Goal: Find specific page/section: Find specific page/section

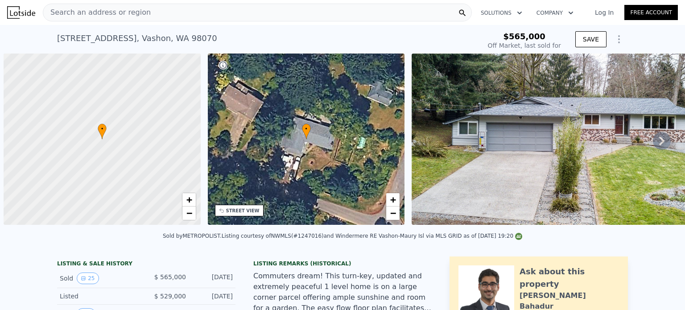
scroll to position [0, 4]
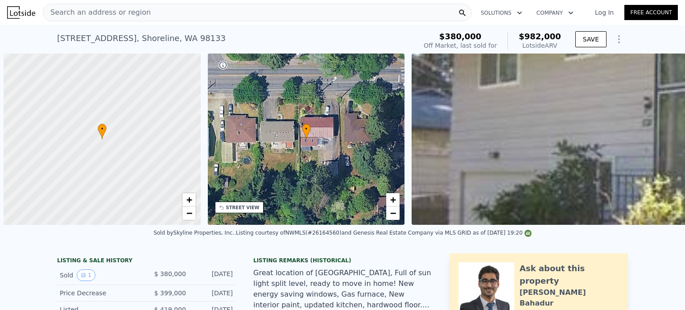
scroll to position [0, 4]
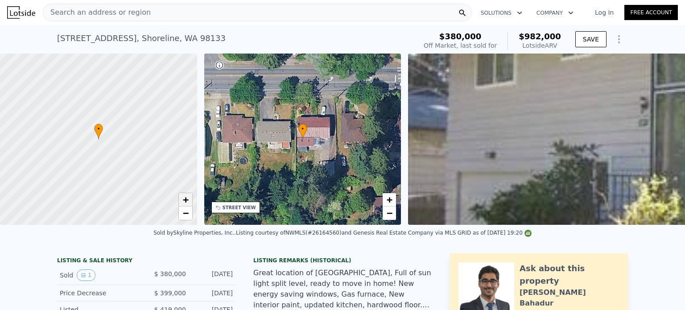
click at [182, 199] on link "+" at bounding box center [185, 199] width 13 height 13
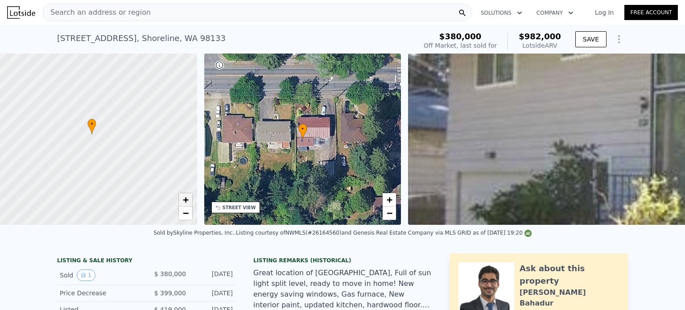
click at [182, 199] on link "+" at bounding box center [185, 199] width 13 height 13
click at [190, 8] on div "Search an address or region" at bounding box center [257, 13] width 429 height 18
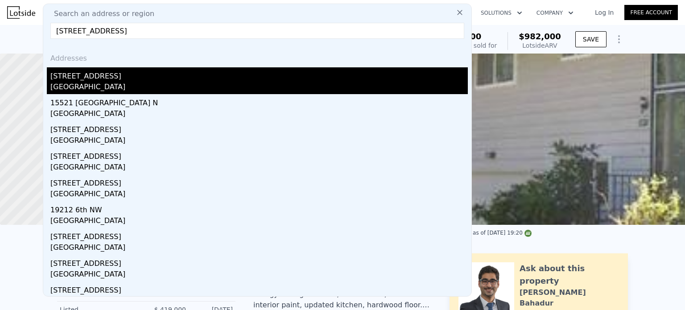
type input "[STREET_ADDRESS]"
click at [91, 74] on div "[STREET_ADDRESS]" at bounding box center [258, 74] width 417 height 14
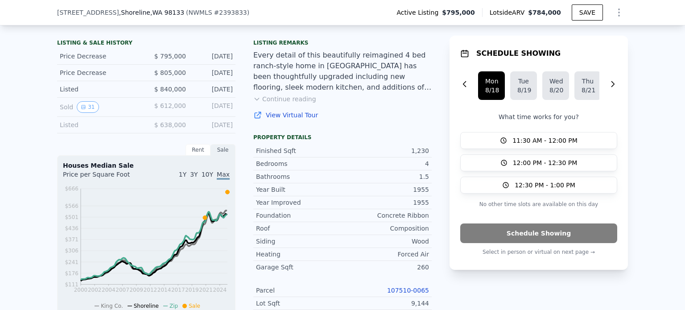
scroll to position [311, 0]
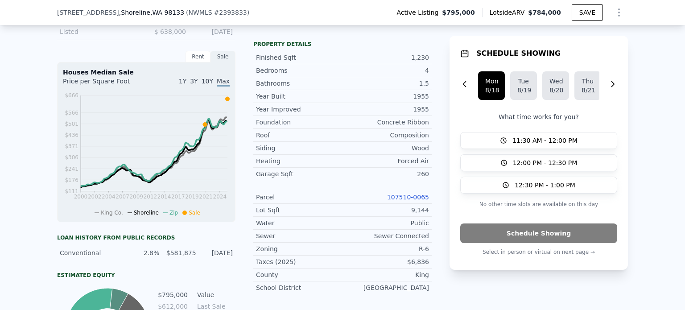
click at [404, 201] on link "107510-0065" at bounding box center [408, 196] width 42 height 7
